Goal: Information Seeking & Learning: Find specific fact

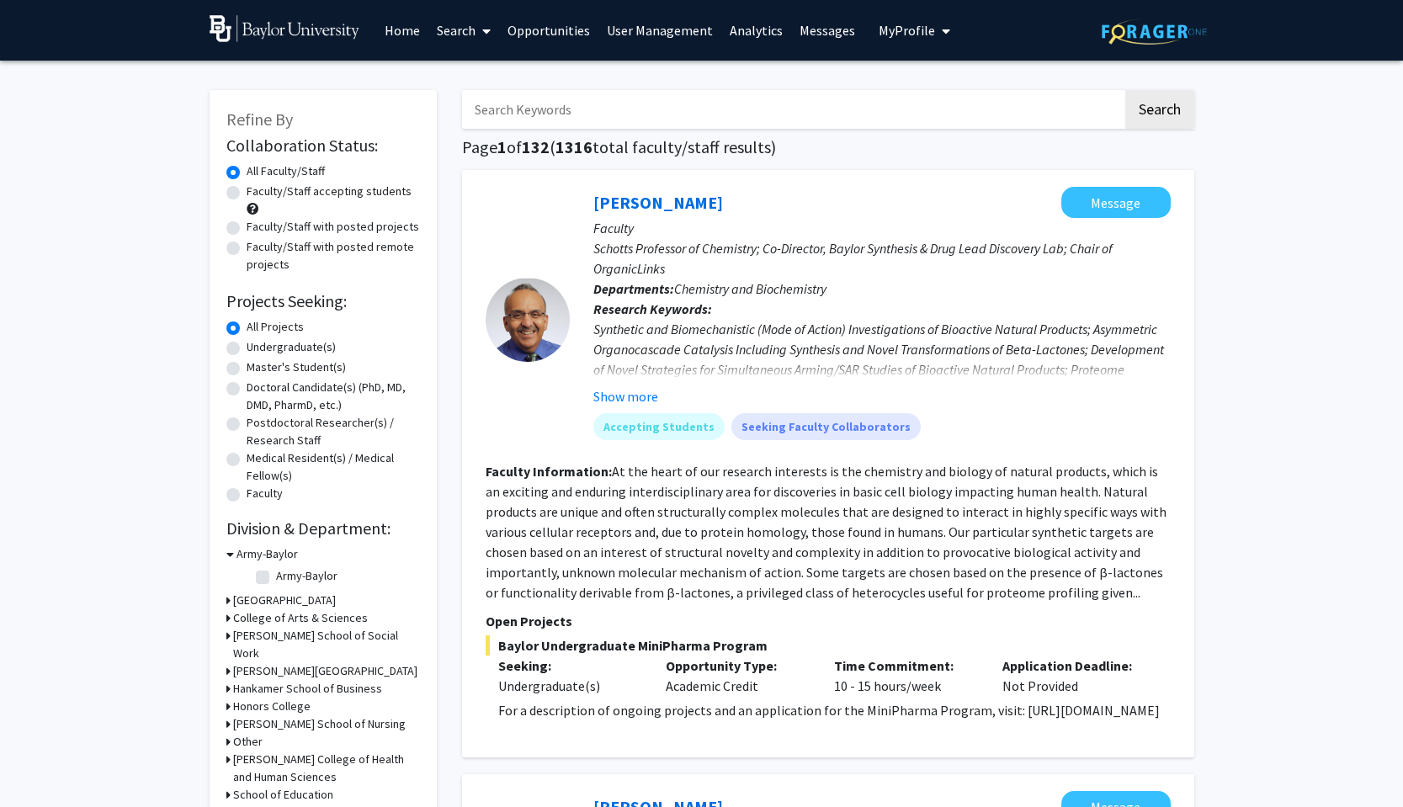
click at [641, 105] on input "Search Keywords" at bounding box center [792, 109] width 661 height 39
type input "[PERSON_NAME]"
click at [1125, 90] on button "Search" at bounding box center [1159, 109] width 69 height 39
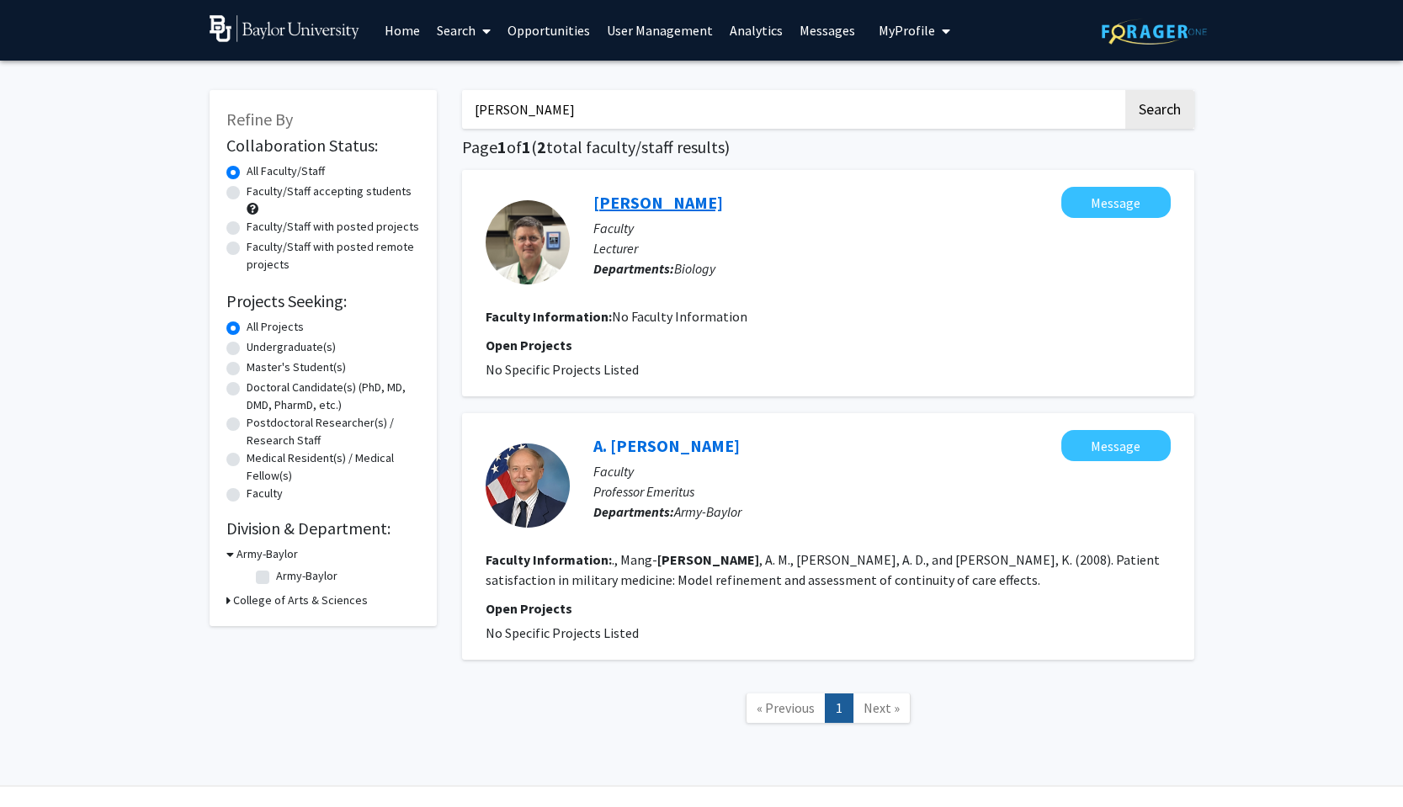
click at [610, 200] on link "[PERSON_NAME]" at bounding box center [658, 202] width 130 height 21
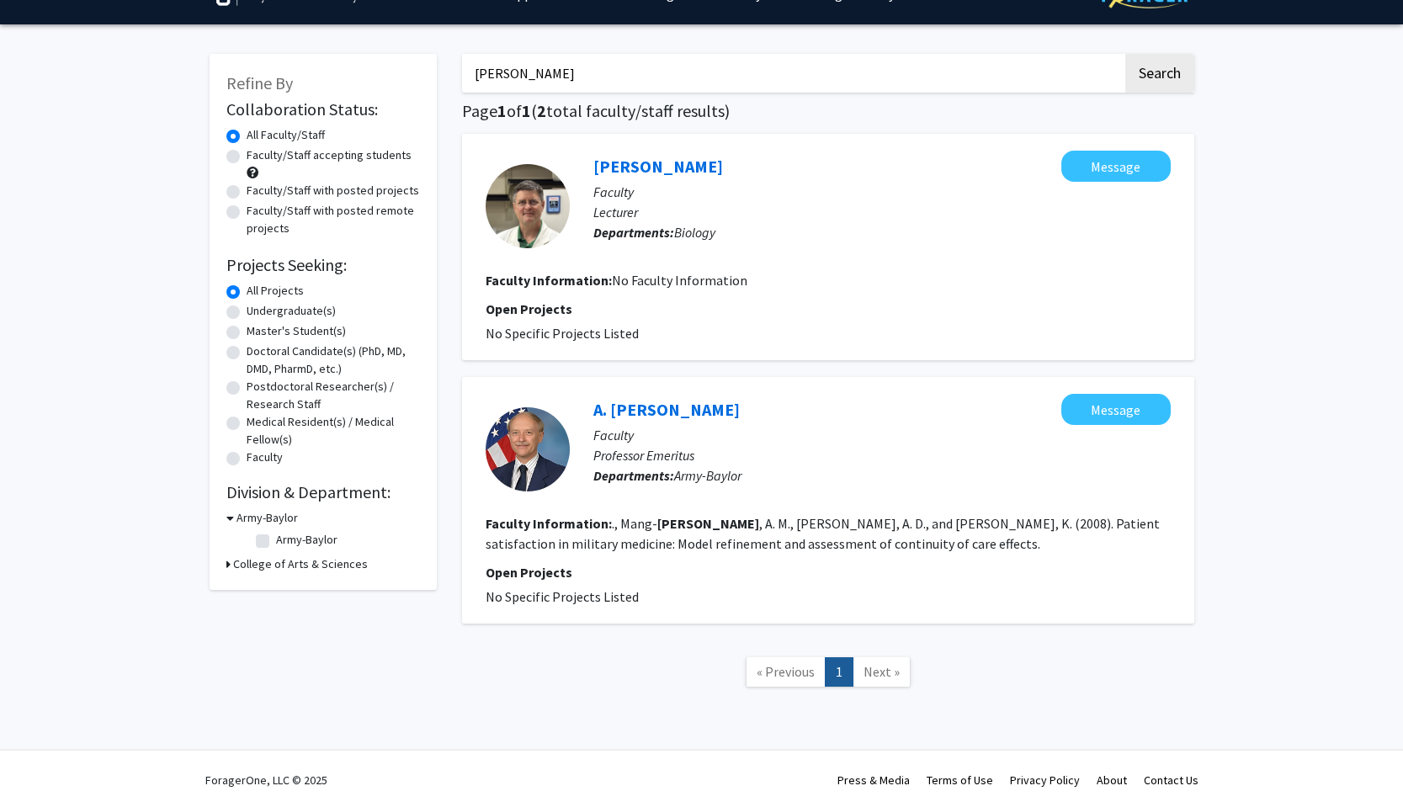
scroll to position [39, 0]
